Goal: Check status: Check status

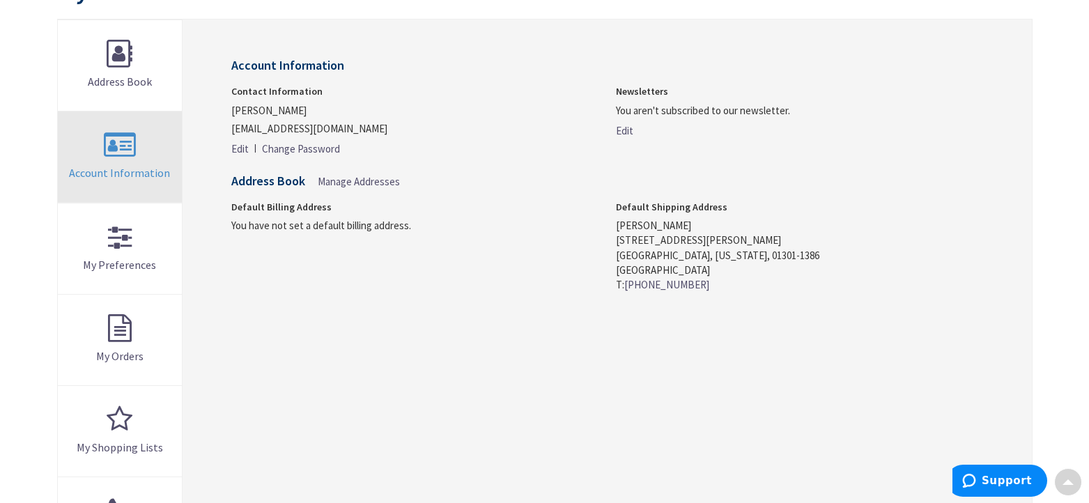
scroll to position [204, 0]
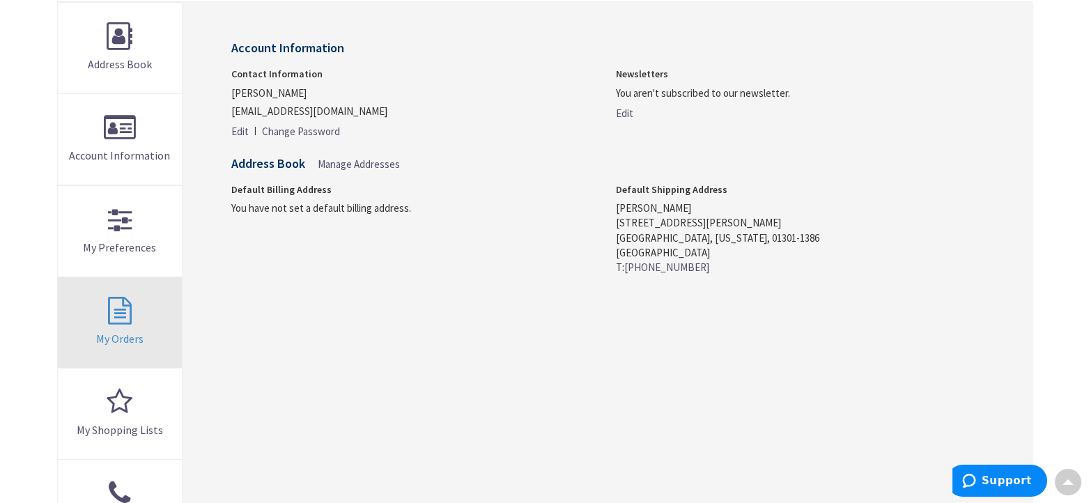
click at [134, 339] on span "My Orders" at bounding box center [119, 339] width 47 height 14
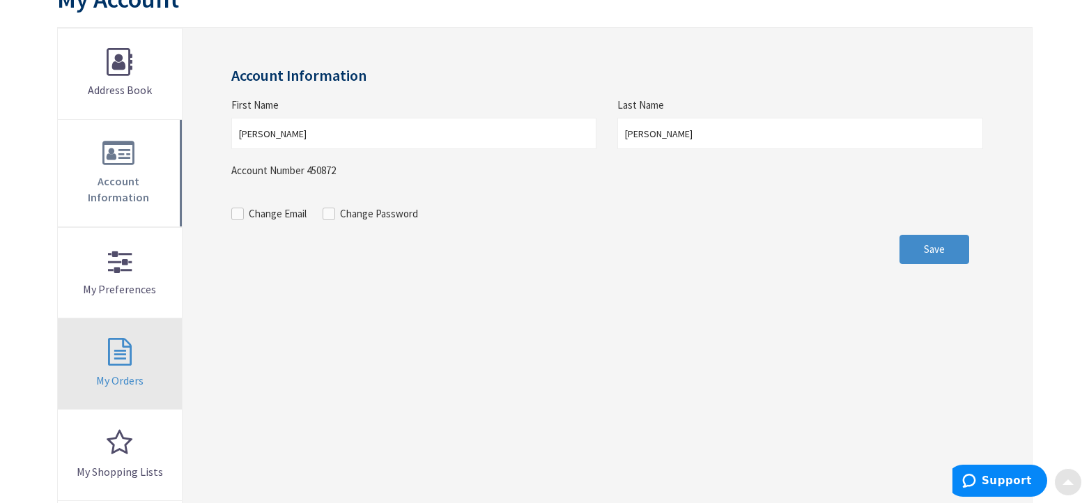
scroll to position [193, 0]
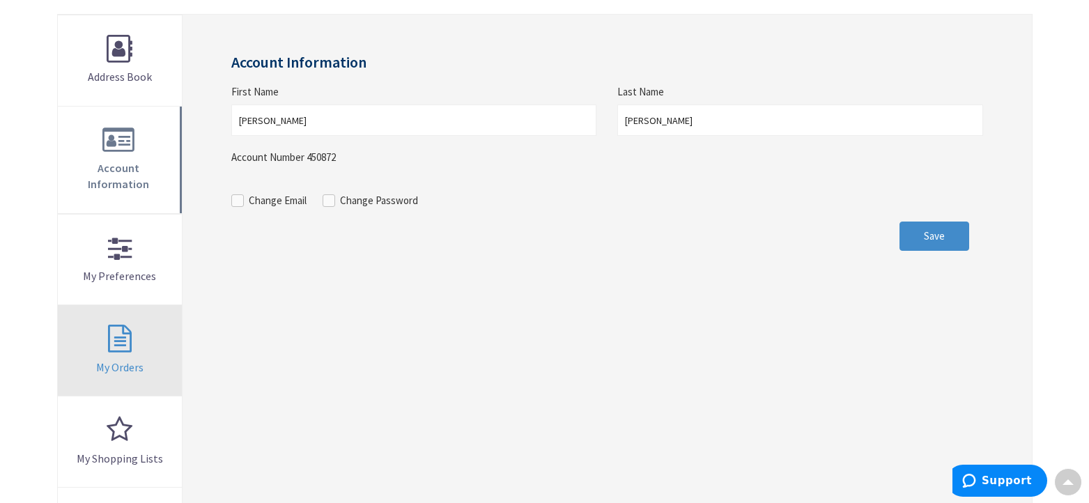
click at [122, 360] on span "My Orders" at bounding box center [119, 367] width 47 height 14
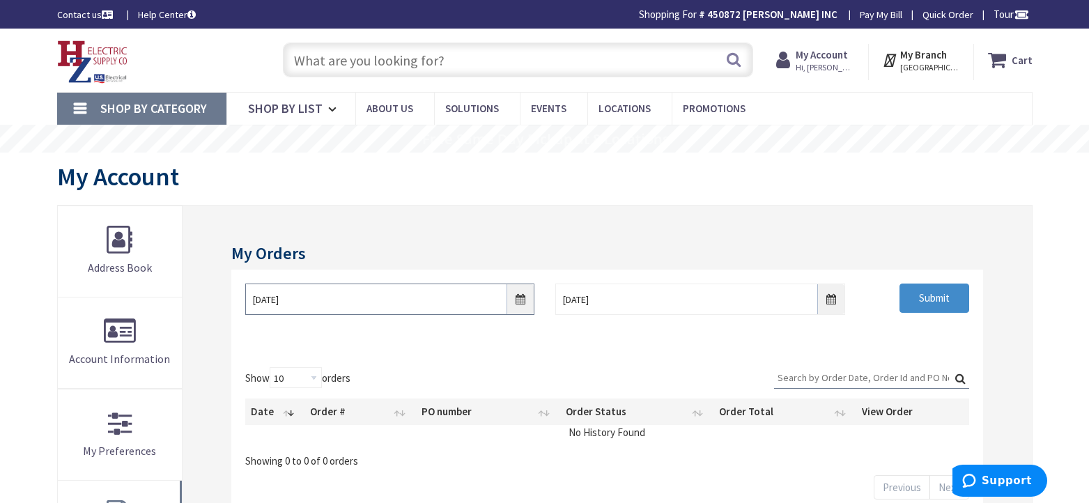
click at [524, 298] on input "[DATE]" at bounding box center [389, 299] width 289 height 31
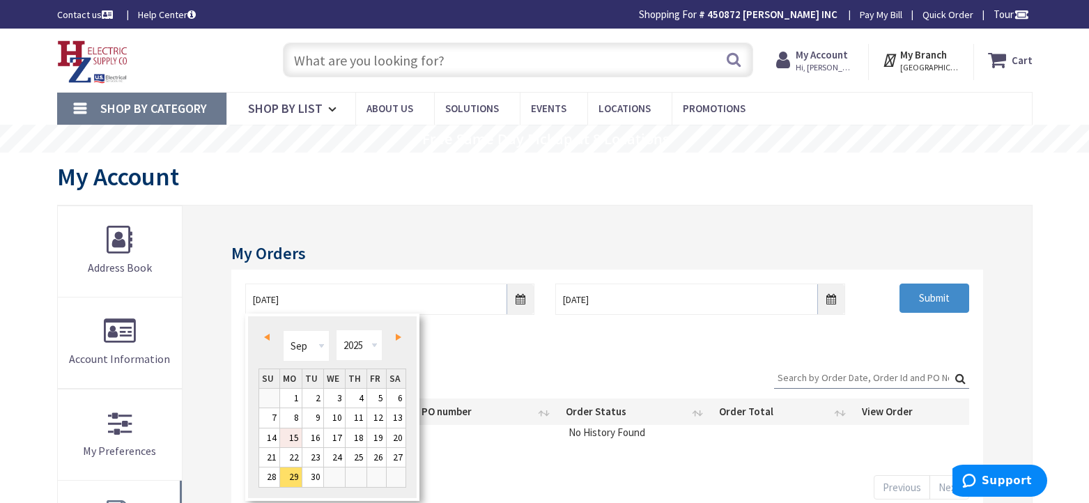
click at [293, 433] on link "15" at bounding box center [291, 438] width 22 height 19
type input "[DATE]"
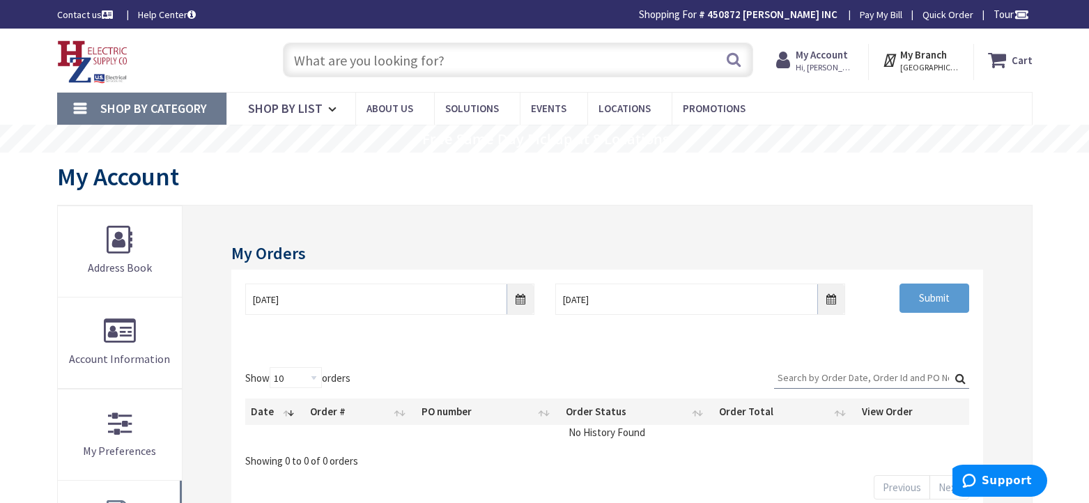
click at [947, 293] on input "Submit" at bounding box center [935, 298] width 70 height 29
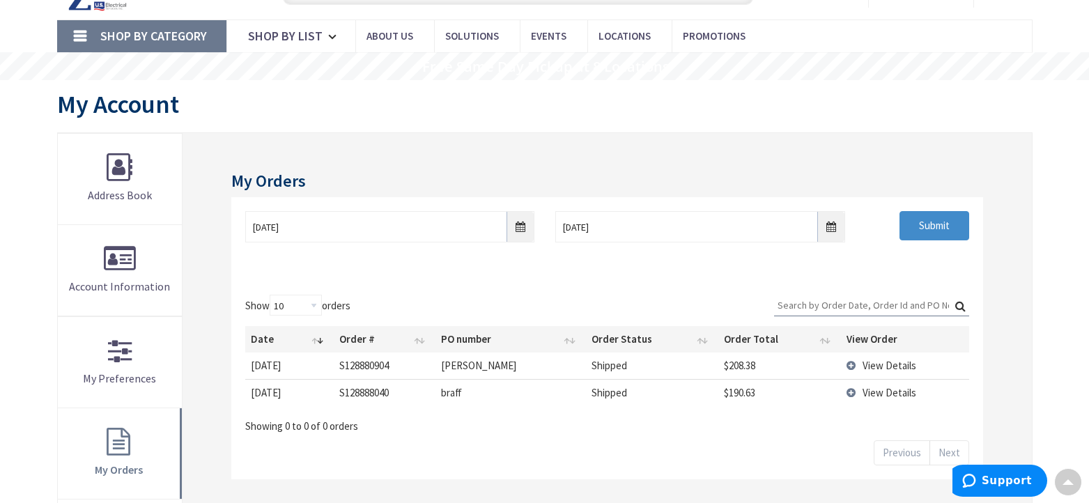
scroll to position [72, 0]
